Goal: Find contact information: Find contact information

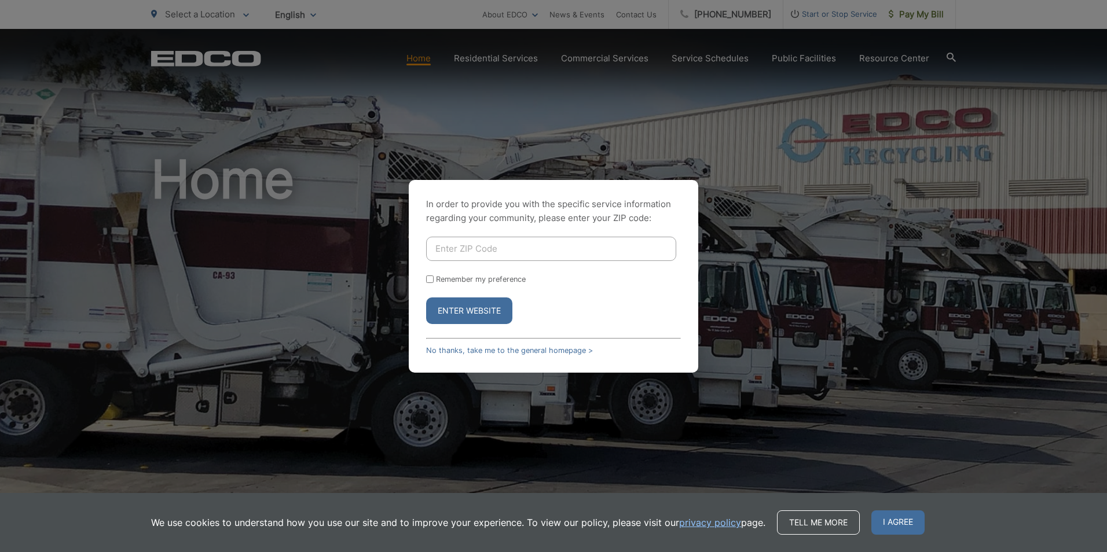
click at [1016, 138] on div "In order to provide you with the specific service information regarding your co…" at bounding box center [553, 276] width 1107 height 552
click at [442, 350] on link "No thanks, take me to the general homepage >" at bounding box center [509, 350] width 167 height 9
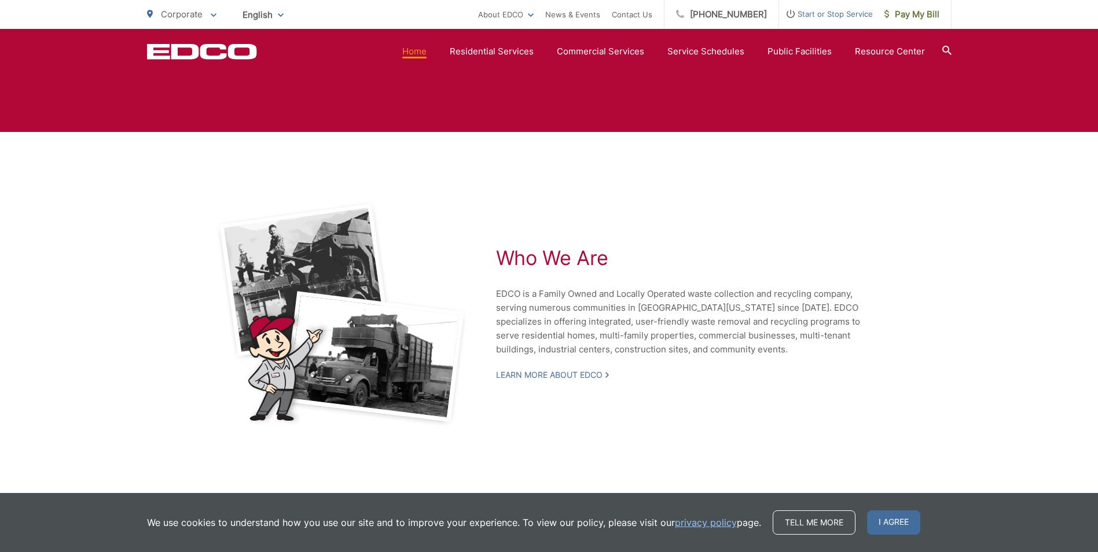
scroll to position [2305, 0]
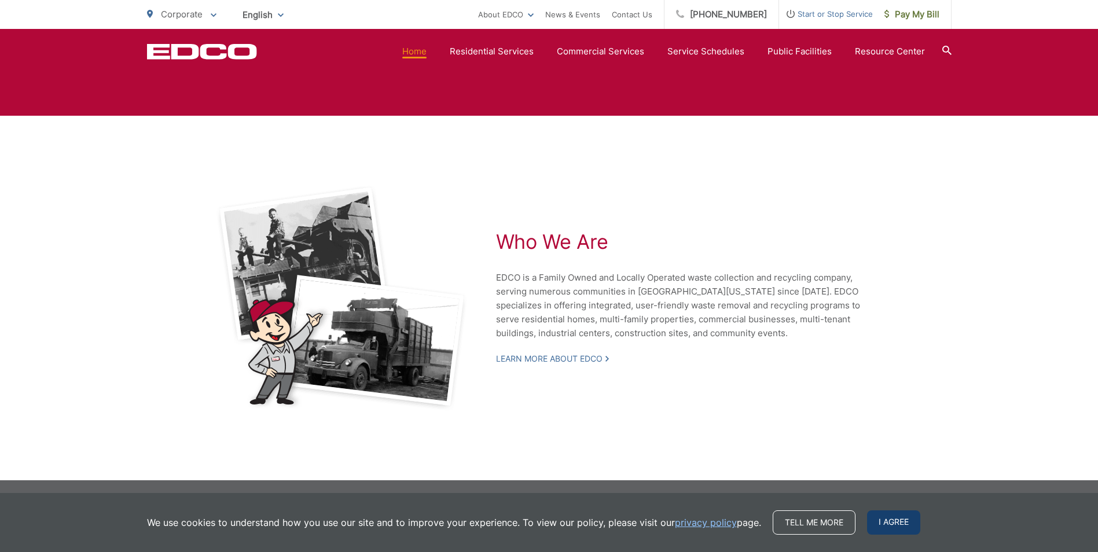
click at [894, 521] on span "I agree" at bounding box center [893, 522] width 53 height 24
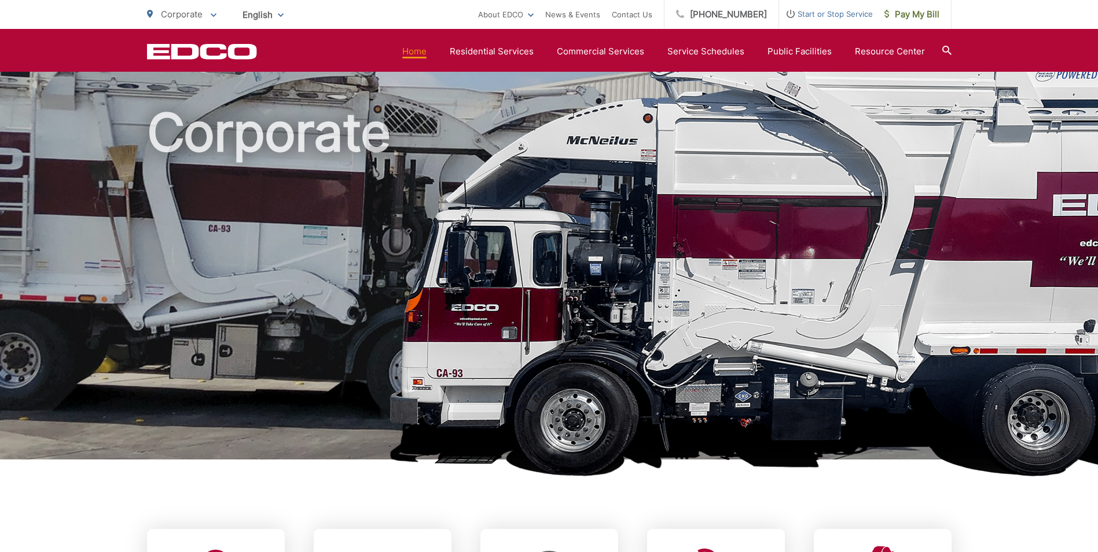
scroll to position [0, 0]
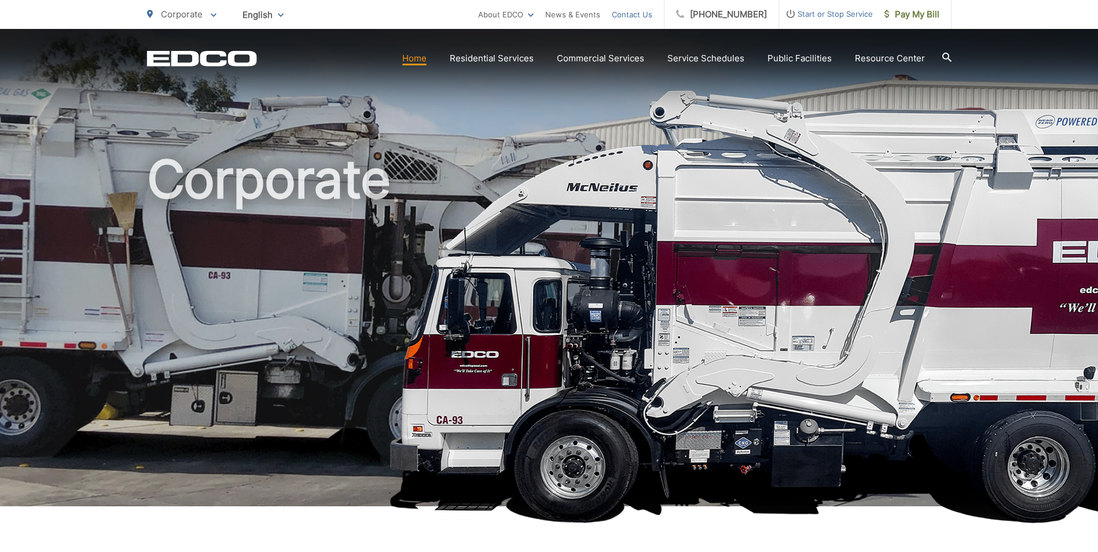
click at [652, 12] on link "Contact Us" at bounding box center [632, 15] width 41 height 14
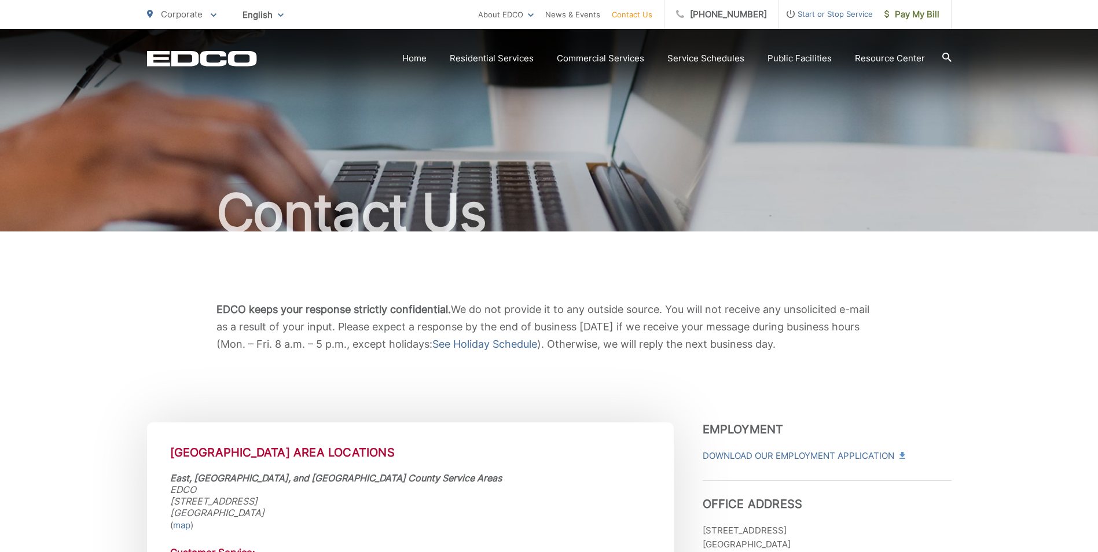
drag, startPoint x: 76, startPoint y: 329, endPoint x: 130, endPoint y: 210, distance: 131.1
click at [925, 10] on span "Pay My Bill" at bounding box center [911, 15] width 55 height 14
